Goal: Find specific page/section: Find specific page/section

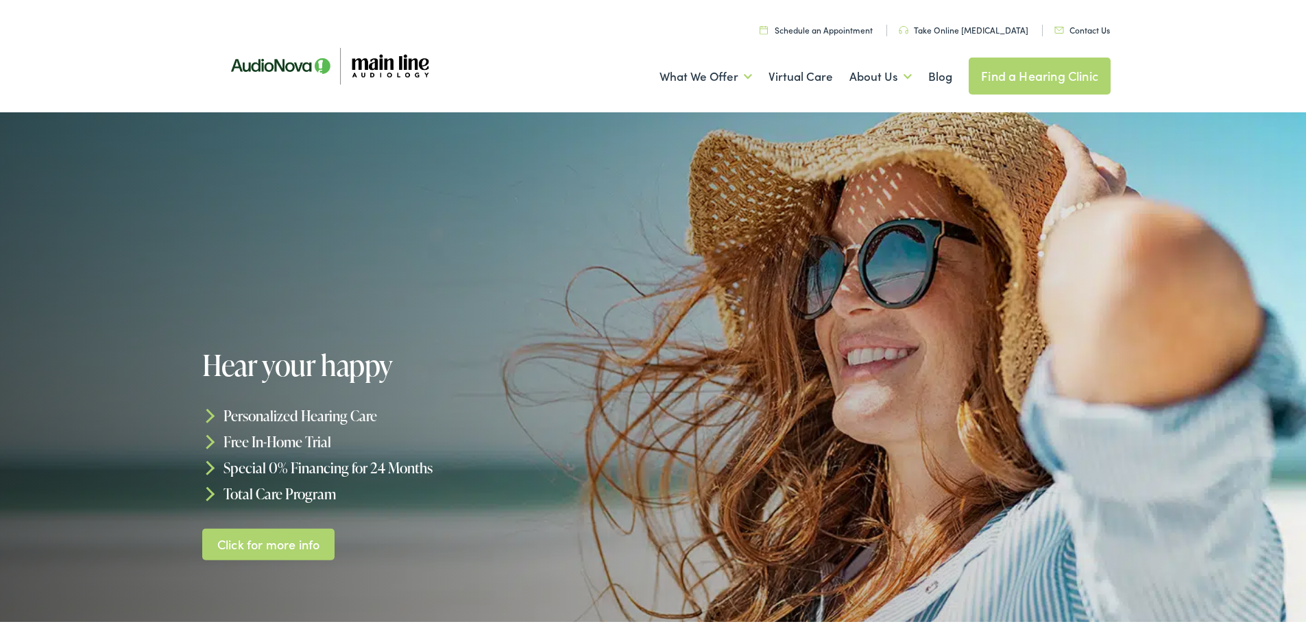
click at [1062, 76] on link "Find a Hearing Clinic" at bounding box center [1040, 73] width 142 height 37
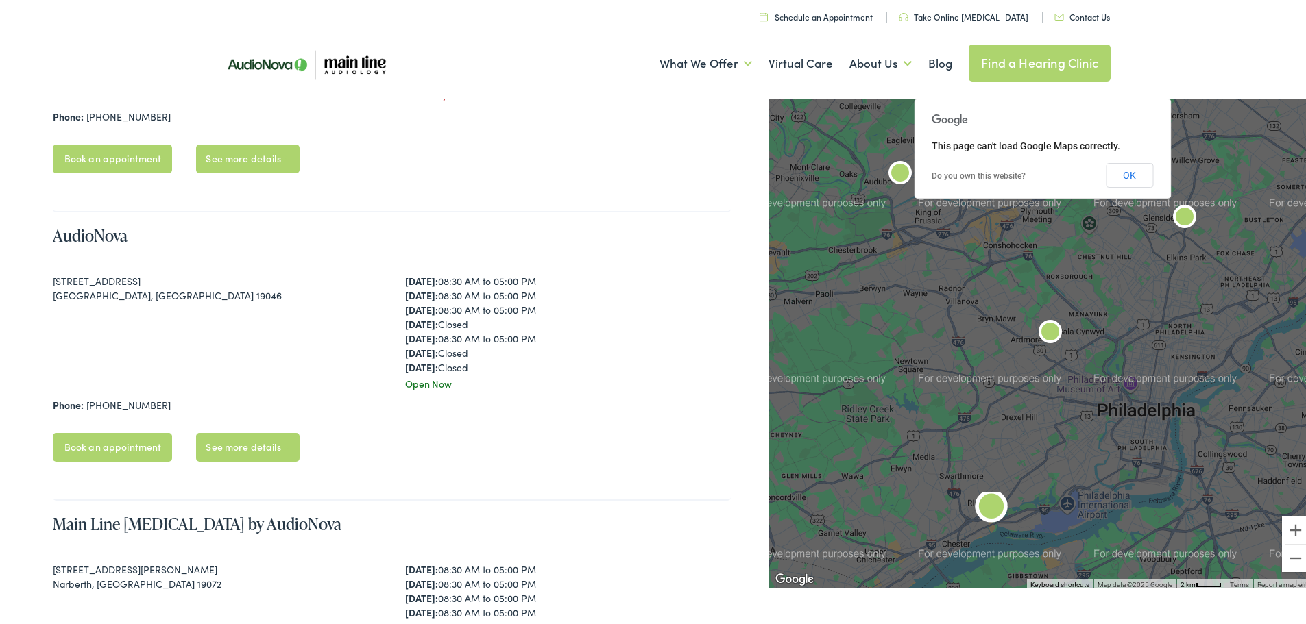
scroll to position [548, 0]
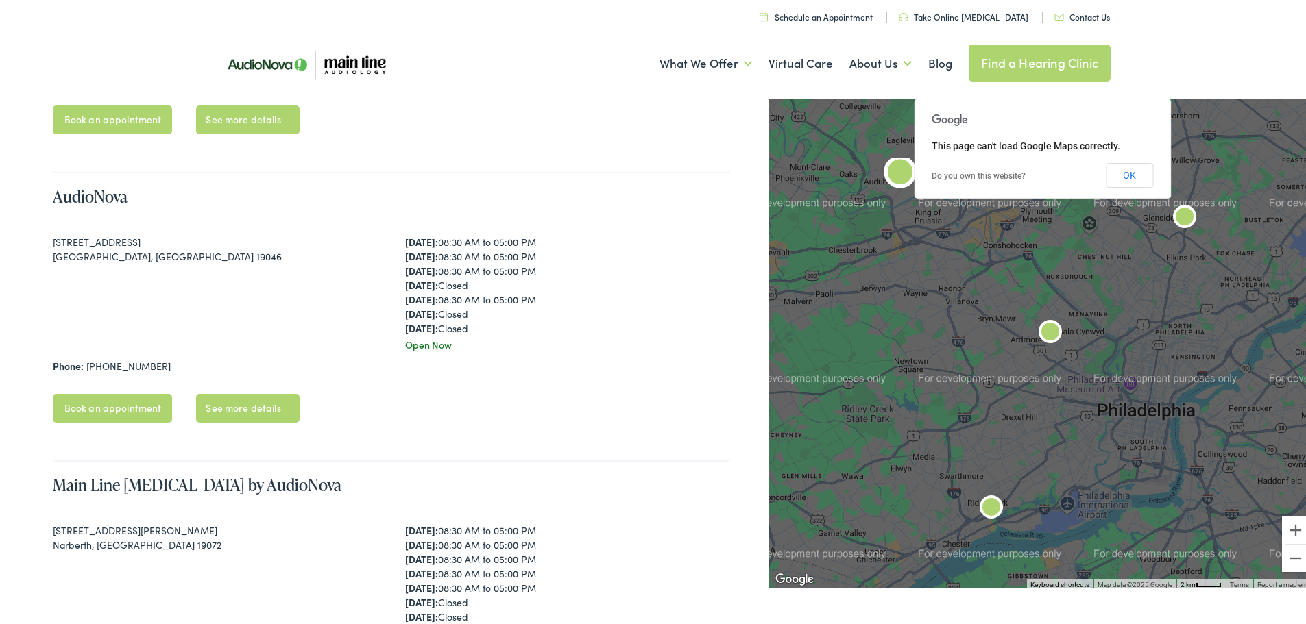
click at [242, 409] on link "See more details" at bounding box center [247, 405] width 103 height 29
